Goal: Complete application form: Complete application form

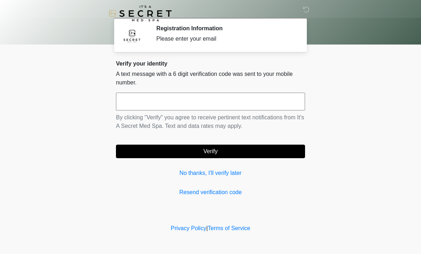
click at [231, 188] on link "Resend verification code" at bounding box center [210, 192] width 189 height 9
click at [243, 95] on input "text" at bounding box center [210, 102] width 189 height 18
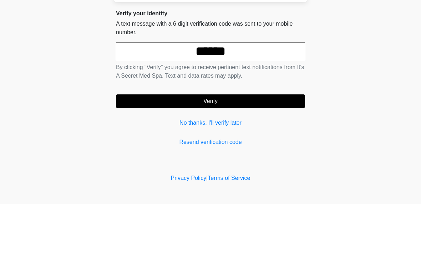
click at [267, 145] on button "Verify" at bounding box center [210, 152] width 189 height 14
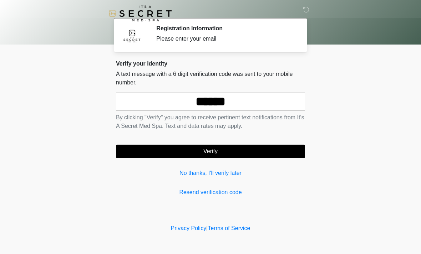
click at [255, 103] on input "******" at bounding box center [210, 102] width 189 height 18
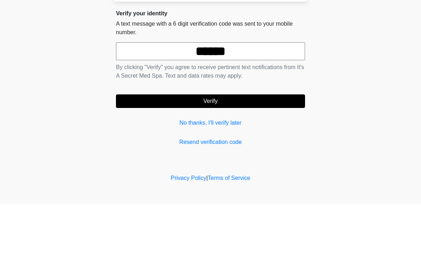
type input "******"
click at [265, 145] on button "Verify" at bounding box center [210, 152] width 189 height 14
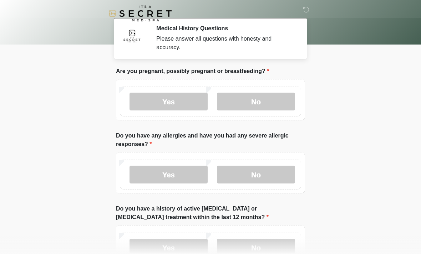
click at [271, 104] on label "No" at bounding box center [256, 102] width 78 height 18
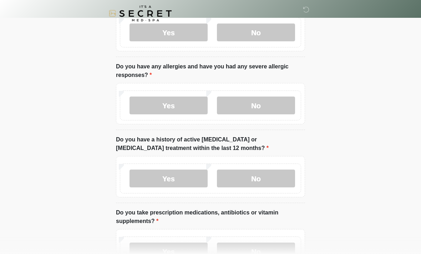
scroll to position [70, 0]
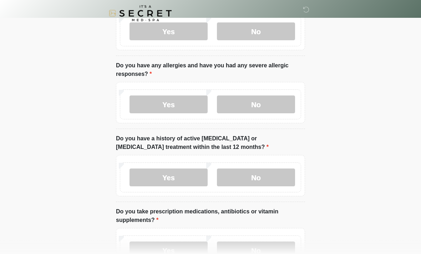
click at [272, 99] on label "No" at bounding box center [256, 105] width 78 height 18
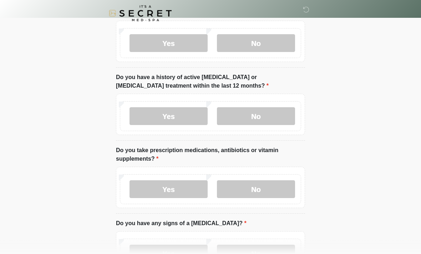
scroll to position [132, 0]
click at [280, 107] on label "No" at bounding box center [256, 116] width 78 height 18
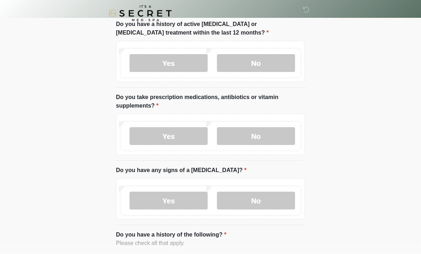
scroll to position [185, 0]
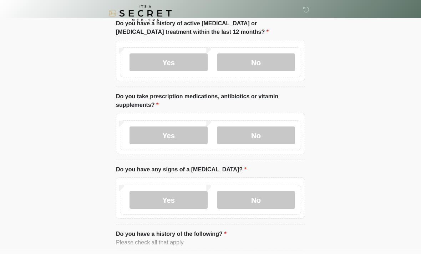
click at [180, 133] on label "Yes" at bounding box center [168, 136] width 78 height 18
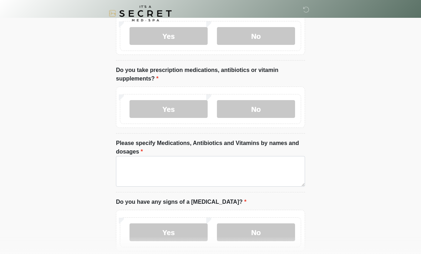
scroll to position [214, 0]
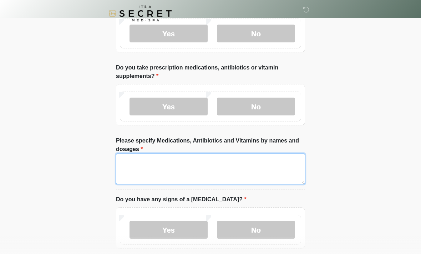
click at [282, 162] on textarea "Please specify Medications, Antibiotics and Vitamins by names and dosages" at bounding box center [210, 169] width 189 height 31
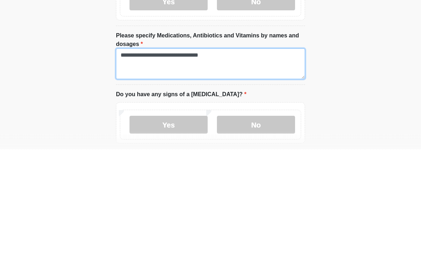
click at [248, 154] on textarea "**********" at bounding box center [210, 169] width 189 height 31
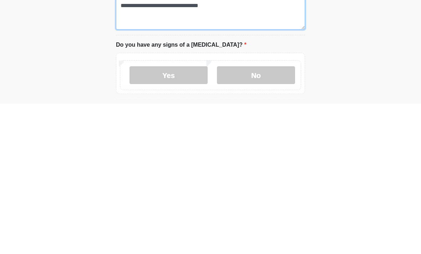
scroll to position [219, 0]
type textarea "**********"
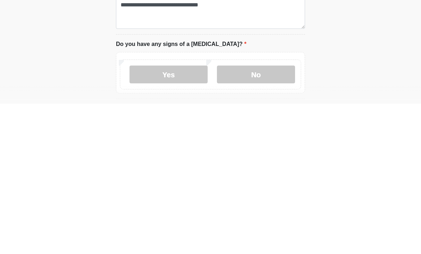
click at [269, 216] on label "No" at bounding box center [256, 225] width 78 height 18
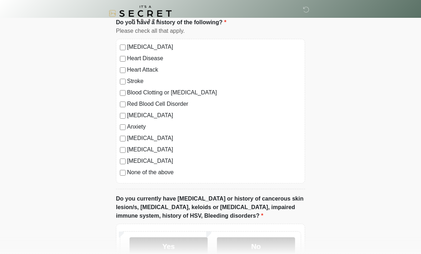
scroll to position [467, 0]
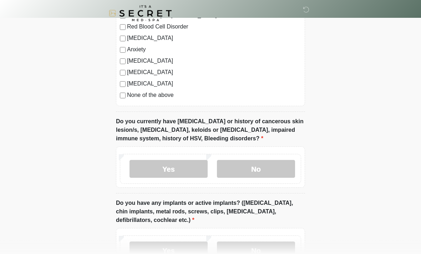
click at [273, 172] on label "No" at bounding box center [256, 169] width 78 height 18
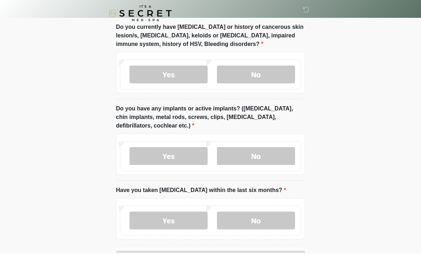
scroll to position [628, 0]
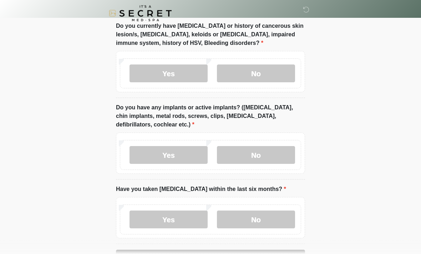
click at [276, 152] on label "No" at bounding box center [256, 155] width 78 height 18
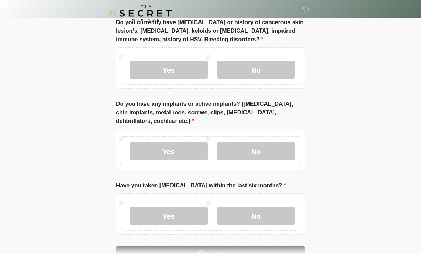
scroll to position [652, 0]
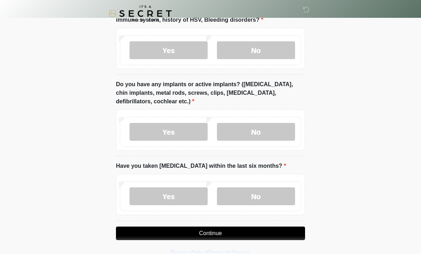
click at [272, 197] on label "No" at bounding box center [256, 196] width 78 height 18
click at [297, 237] on button "Continue" at bounding box center [210, 234] width 189 height 14
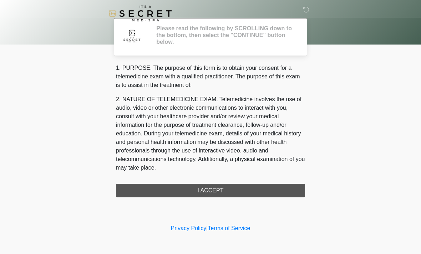
scroll to position [0, 0]
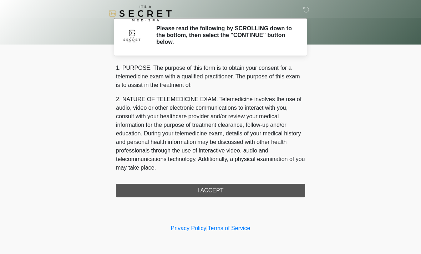
click at [253, 195] on div "1. PURPOSE. The purpose of this form is to obtain your consent for a telemedici…" at bounding box center [210, 131] width 189 height 134
click at [230, 189] on div "1. PURPOSE. The purpose of this form is to obtain your consent for a telemedici…" at bounding box center [210, 131] width 189 height 134
click at [257, 191] on div "1. PURPOSE. The purpose of this form is to obtain your consent for a telemedici…" at bounding box center [210, 131] width 189 height 134
click at [225, 192] on div "1. PURPOSE. The purpose of this form is to obtain your consent for a telemedici…" at bounding box center [210, 131] width 189 height 134
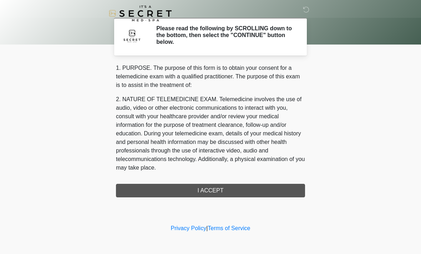
click at [224, 191] on div "1. PURPOSE. The purpose of this form is to obtain your consent for a telemedici…" at bounding box center [210, 131] width 189 height 134
click at [192, 228] on link "Privacy Policy" at bounding box center [189, 228] width 36 height 6
click at [262, 198] on div "‎ ‎ Please read the following by SCROLLING down to the bottom, then select the …" at bounding box center [210, 111] width 214 height 208
click at [266, 195] on div "1. PURPOSE. The purpose of this form is to obtain your consent for a telemedici…" at bounding box center [210, 131] width 189 height 134
click at [266, 194] on div "1. PURPOSE. The purpose of this form is to obtain your consent for a telemedici…" at bounding box center [210, 131] width 189 height 134
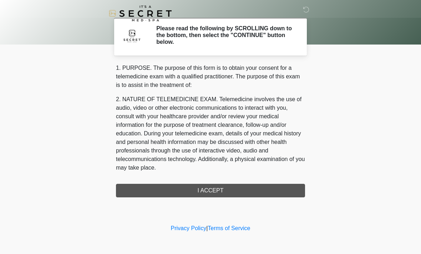
click at [256, 191] on div "1. PURPOSE. The purpose of this form is to obtain your consent for a telemedici…" at bounding box center [210, 131] width 189 height 134
click at [258, 193] on div "1. PURPOSE. The purpose of this form is to obtain your consent for a telemedici…" at bounding box center [210, 131] width 189 height 134
click at [234, 190] on div "1. PURPOSE. The purpose of this form is to obtain your consent for a telemedici…" at bounding box center [210, 131] width 189 height 134
click at [233, 190] on div "1. PURPOSE. The purpose of this form is to obtain your consent for a telemedici…" at bounding box center [210, 131] width 189 height 134
click at [218, 187] on div "1. PURPOSE. The purpose of this form is to obtain your consent for a telemedici…" at bounding box center [210, 131] width 189 height 134
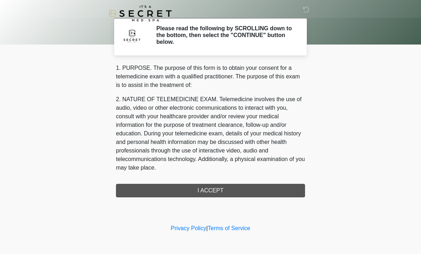
click at [221, 187] on div "1. PURPOSE. The purpose of this form is to obtain your consent for a telemedici…" at bounding box center [210, 131] width 189 height 134
click at [214, 192] on div "1. PURPOSE. The purpose of this form is to obtain your consent for a telemedici…" at bounding box center [210, 131] width 189 height 134
click at [214, 191] on div "1. PURPOSE. The purpose of this form is to obtain your consent for a telemedici…" at bounding box center [210, 131] width 189 height 134
click at [225, 197] on div "1. PURPOSE. The purpose of this form is to obtain your consent for a telemedici…" at bounding box center [210, 131] width 189 height 134
click at [272, 193] on div "1. PURPOSE. The purpose of this form is to obtain your consent for a telemedici…" at bounding box center [210, 131] width 189 height 134
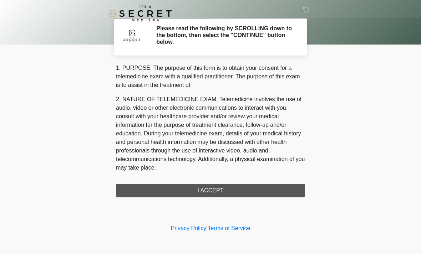
click at [272, 193] on div "1. PURPOSE. The purpose of this form is to obtain your consent for a telemedici…" at bounding box center [210, 131] width 189 height 134
click at [269, 193] on div "1. PURPOSE. The purpose of this form is to obtain your consent for a telemedici…" at bounding box center [210, 131] width 189 height 134
click at [269, 191] on div "1. PURPOSE. The purpose of this form is to obtain your consent for a telemedici…" at bounding box center [210, 131] width 189 height 134
click at [268, 184] on div "1. PURPOSE. The purpose of this form is to obtain your consent for a telemedici…" at bounding box center [210, 131] width 189 height 134
click at [265, 184] on div "1. PURPOSE. The purpose of this form is to obtain your consent for a telemedici…" at bounding box center [210, 131] width 189 height 134
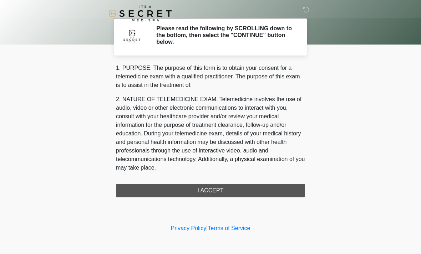
click at [266, 182] on div "1. PURPOSE. The purpose of this form is to obtain your consent for a telemedici…" at bounding box center [210, 131] width 189 height 134
click at [247, 193] on div "1. PURPOSE. The purpose of this form is to obtain your consent for a telemedici…" at bounding box center [210, 131] width 189 height 134
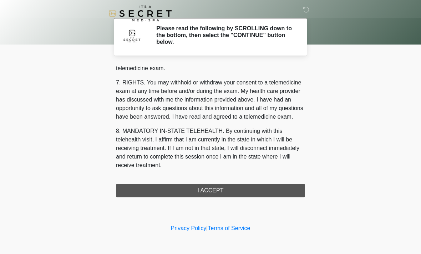
scroll to position [302, 0]
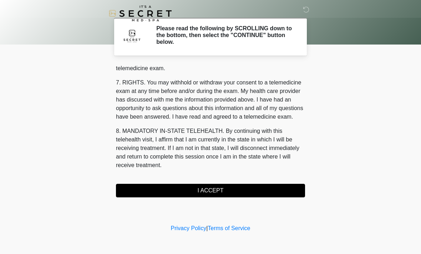
click at [228, 196] on button "I ACCEPT" at bounding box center [210, 191] width 189 height 14
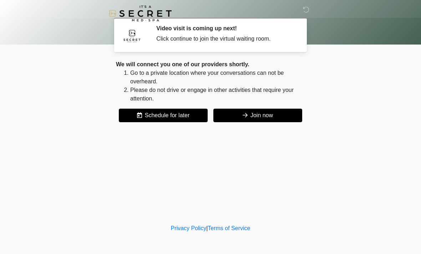
click at [265, 119] on button "Join now" at bounding box center [257, 116] width 89 height 14
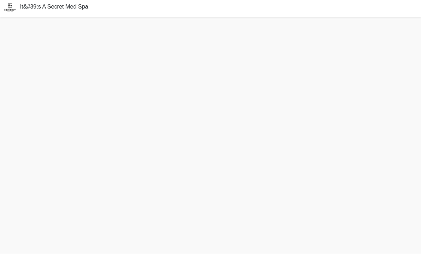
scroll to position [25, 0]
